Goal: Task Accomplishment & Management: Use online tool/utility

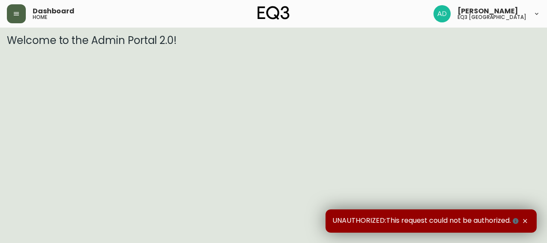
click at [16, 10] on button "button" at bounding box center [16, 13] width 19 height 19
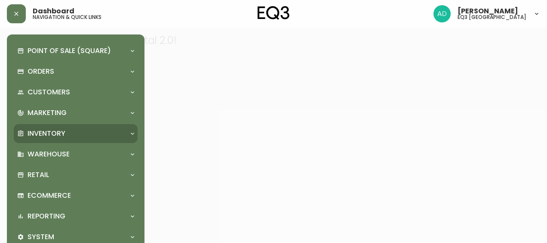
click at [60, 133] on p "Inventory" at bounding box center [47, 133] width 38 height 9
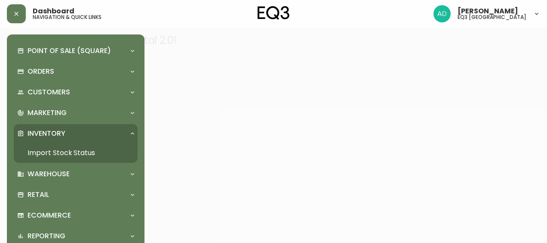
click at [72, 153] on link "Import Stock Status" at bounding box center [76, 153] width 124 height 20
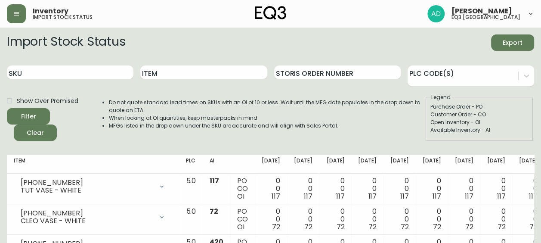
drag, startPoint x: 164, startPoint y: 80, endPoint x: 165, endPoint y: 73, distance: 6.9
click at [164, 80] on div "Item" at bounding box center [203, 72] width 126 height 28
click at [165, 71] on input "Item" at bounding box center [203, 72] width 126 height 14
type input "[DATE]"
click at [7, 108] on button "Filter" at bounding box center [28, 116] width 43 height 16
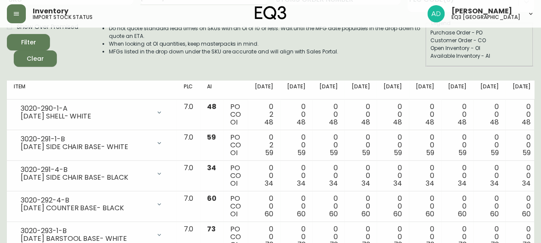
scroll to position [129, 0]
